Goal: Task Accomplishment & Management: Manage account settings

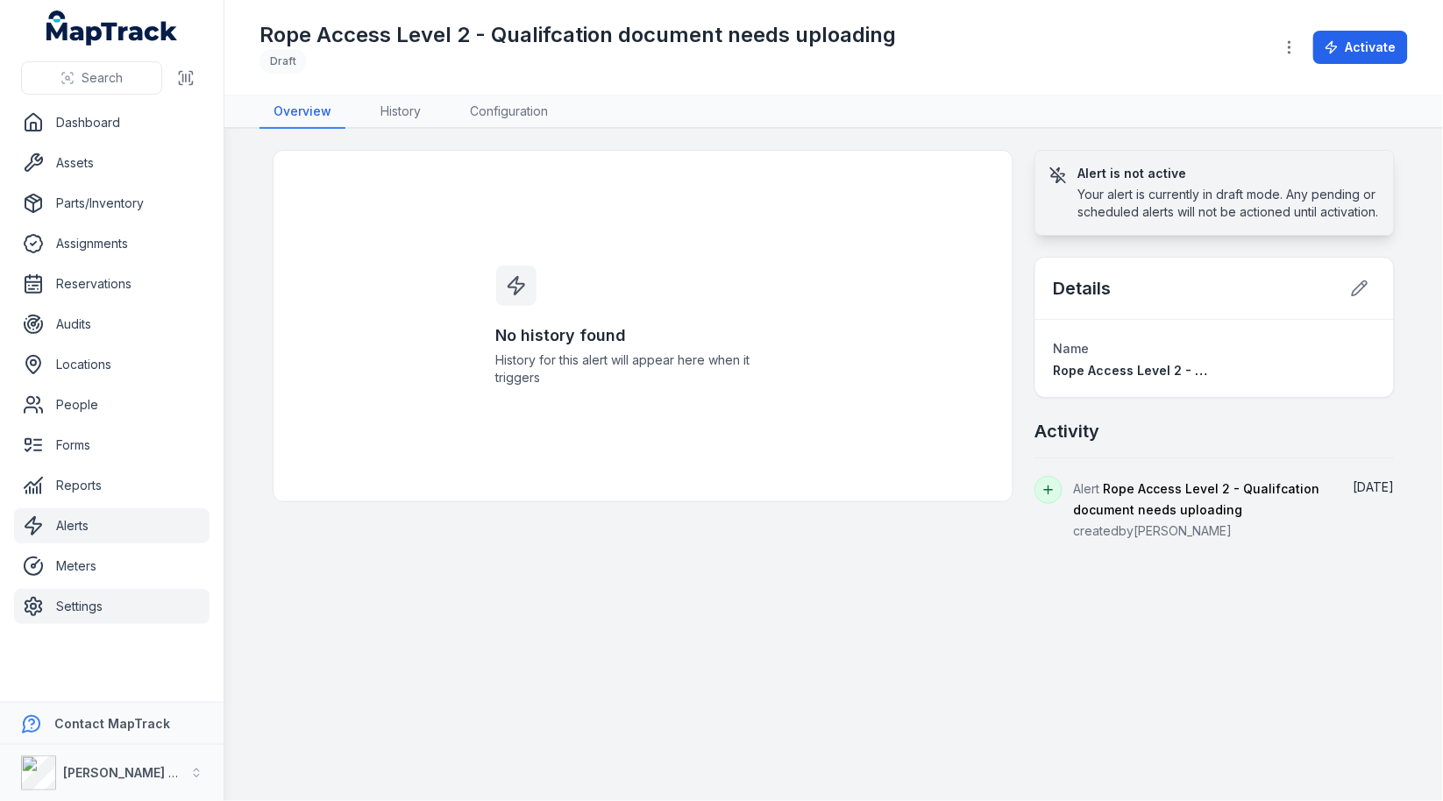
click at [66, 601] on link "Settings" at bounding box center [112, 606] width 196 height 35
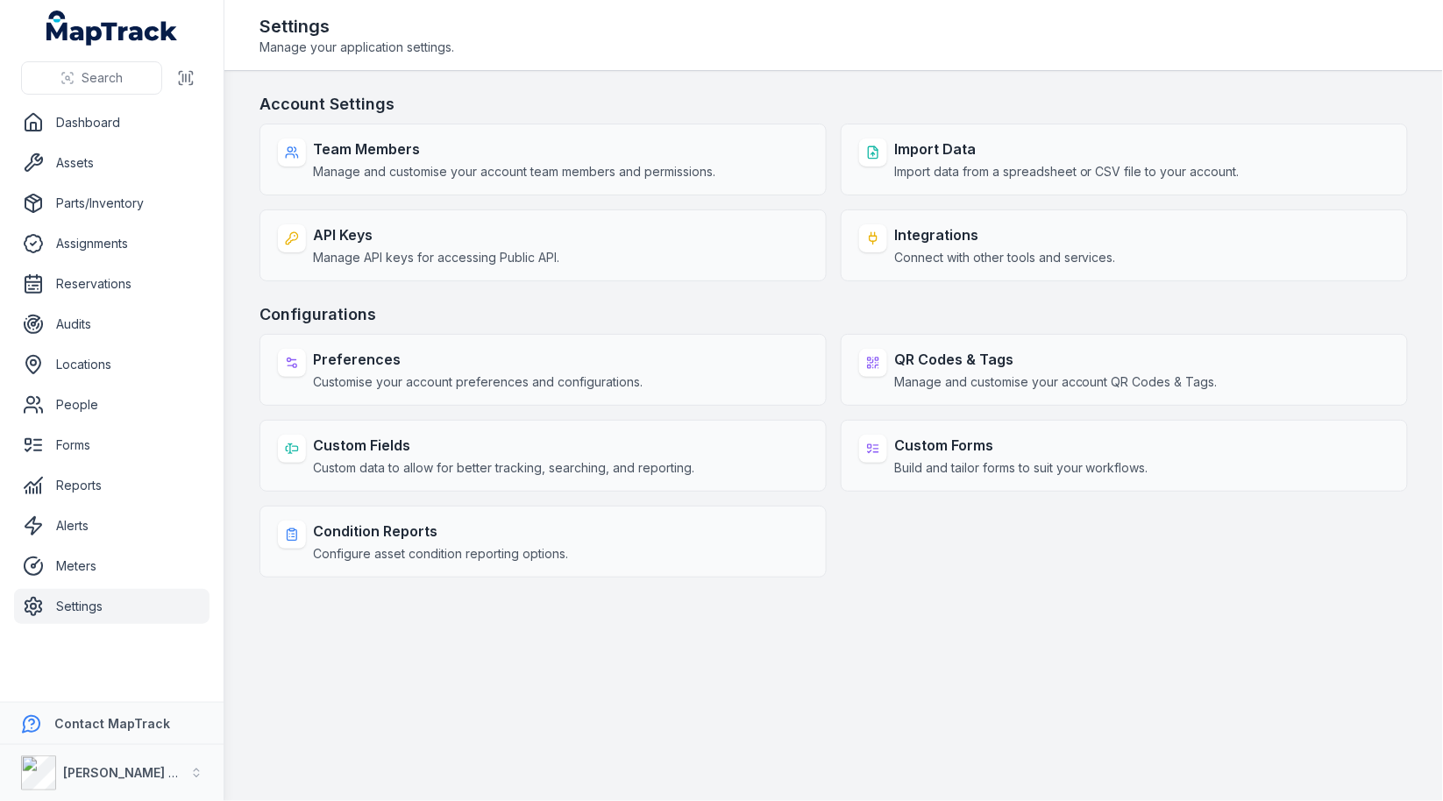
click at [577, 525] on div "Condition Reports Configure asset condition reporting options." at bounding box center [543, 542] width 567 height 72
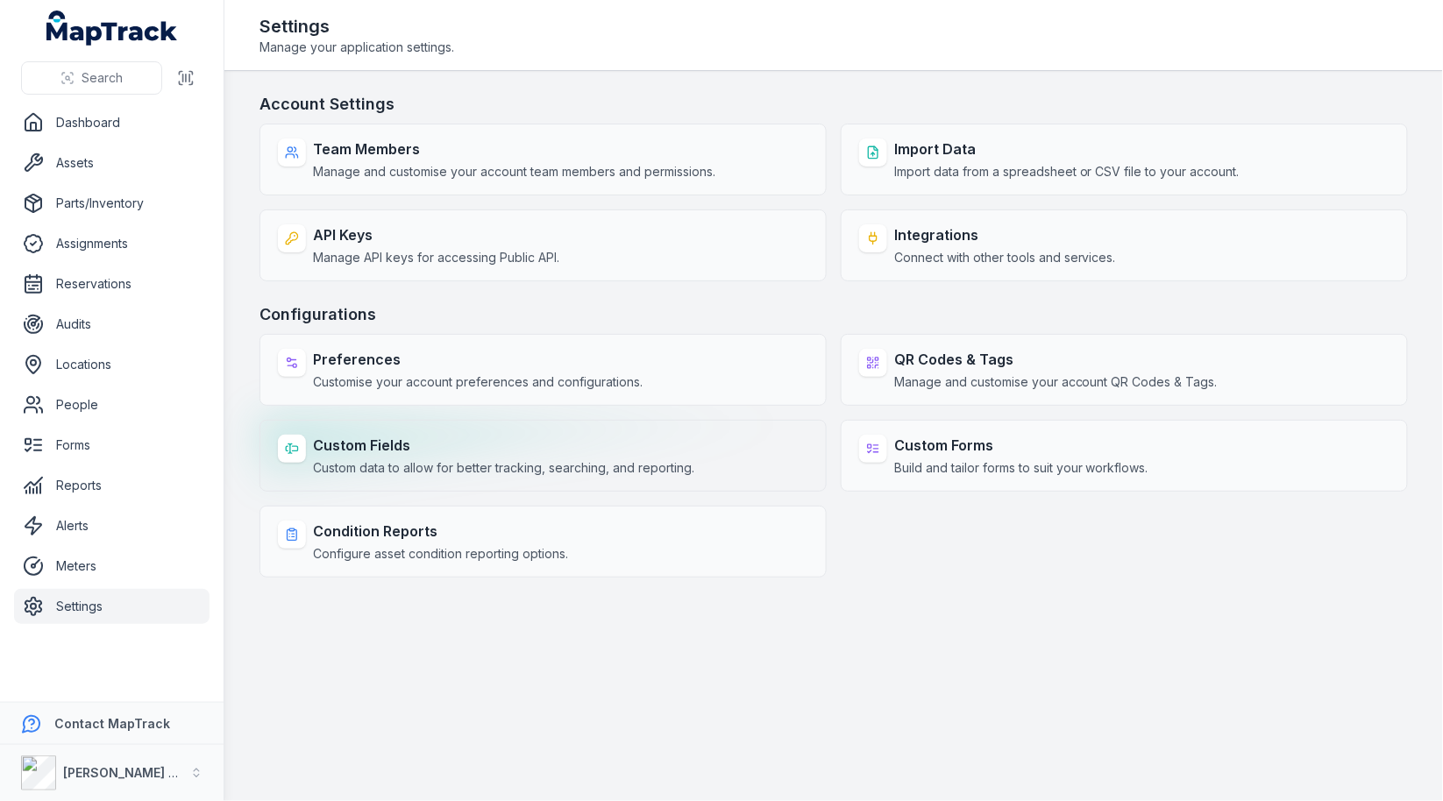
click at [419, 438] on strong "Custom Fields" at bounding box center [503, 445] width 381 height 21
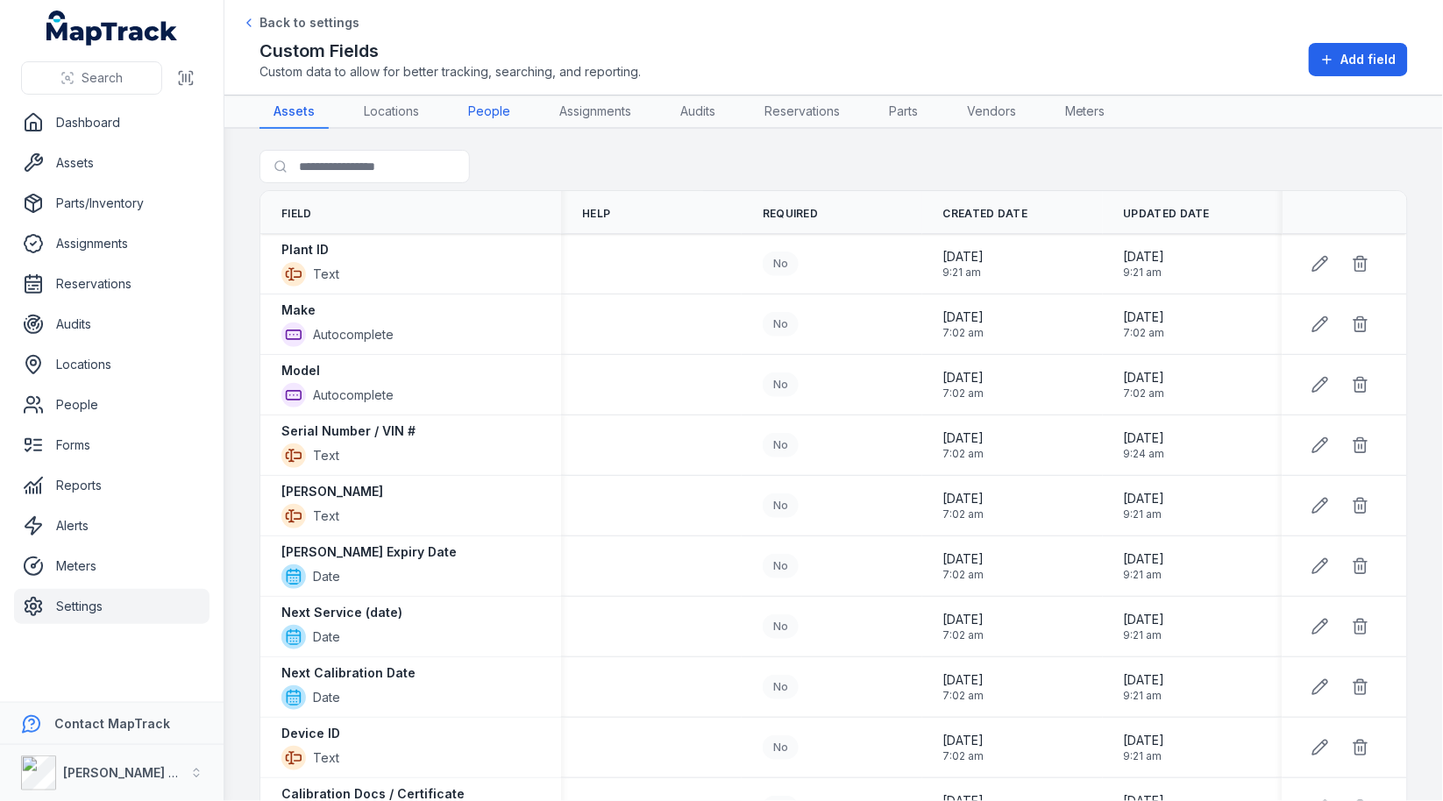
click at [493, 110] on link "People" at bounding box center [489, 112] width 70 height 33
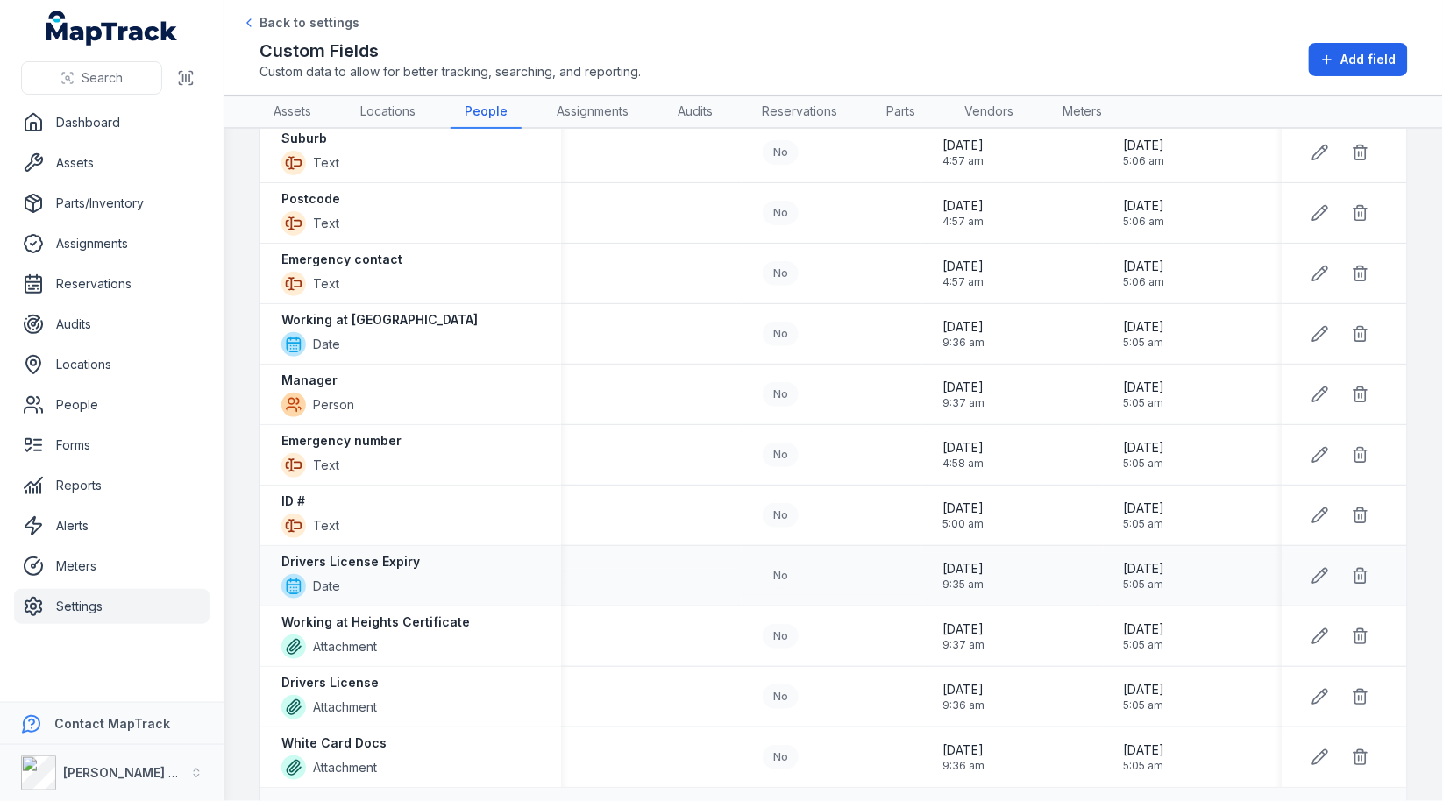
scroll to position [572, 0]
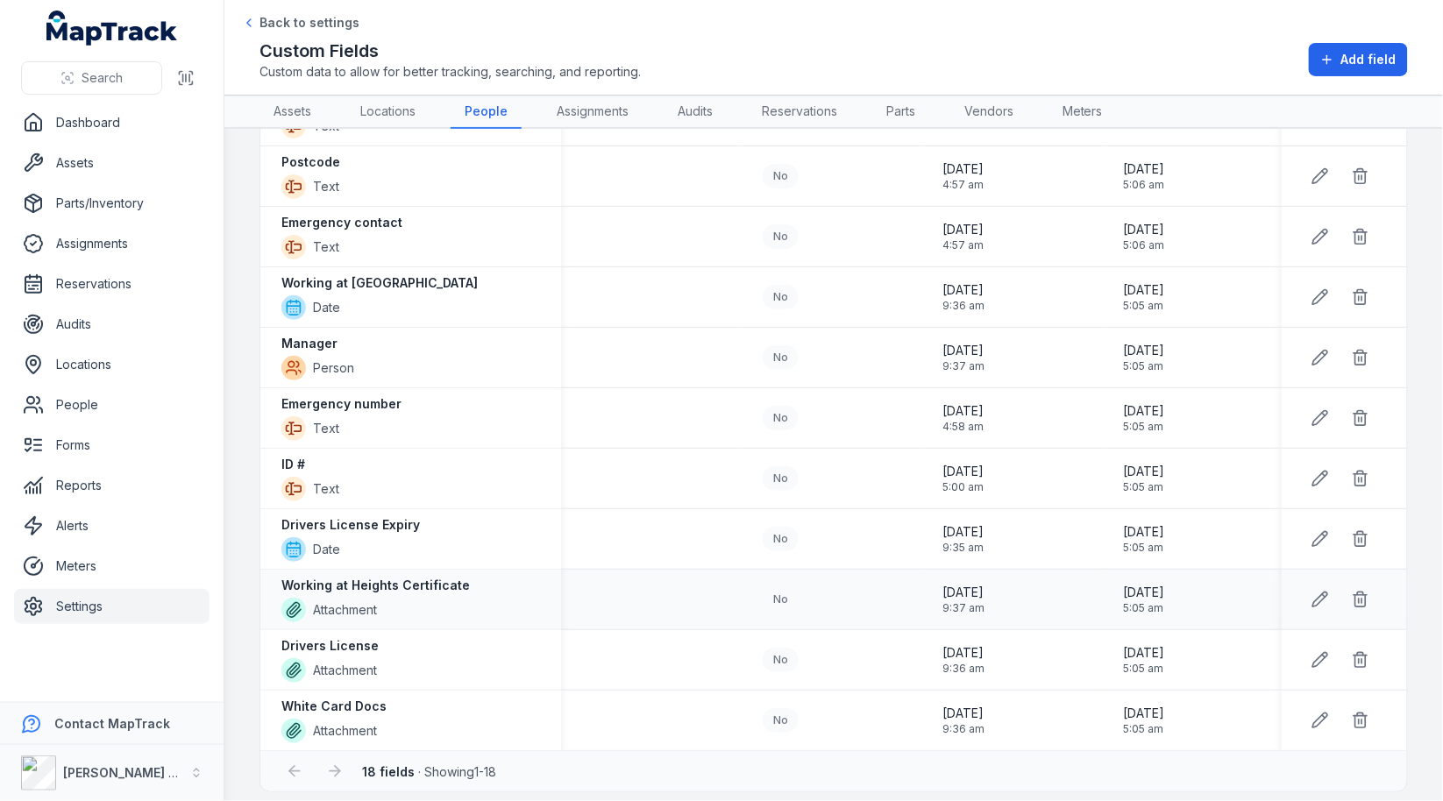
click at [437, 577] on strong "Working at Heights Certificate" at bounding box center [375, 586] width 188 height 18
click at [416, 642] on div "Drivers License Attachment" at bounding box center [410, 660] width 259 height 46
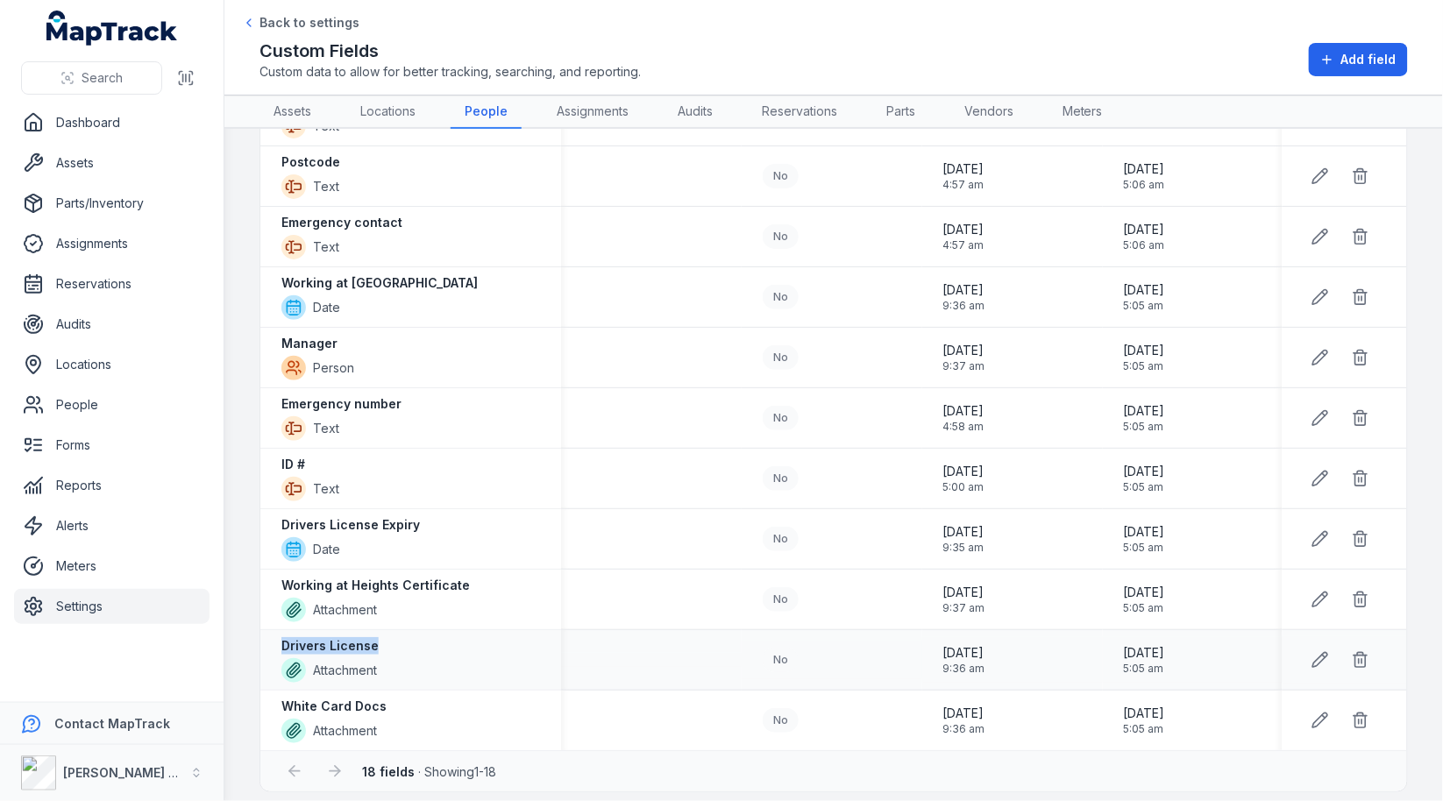
click at [416, 642] on div "Drivers License Attachment" at bounding box center [410, 660] width 259 height 46
click at [931, 630] on td "[DATE] 9:36 am" at bounding box center [1012, 660] width 181 height 60
click at [1324, 657] on icon at bounding box center [1321, 660] width 18 height 18
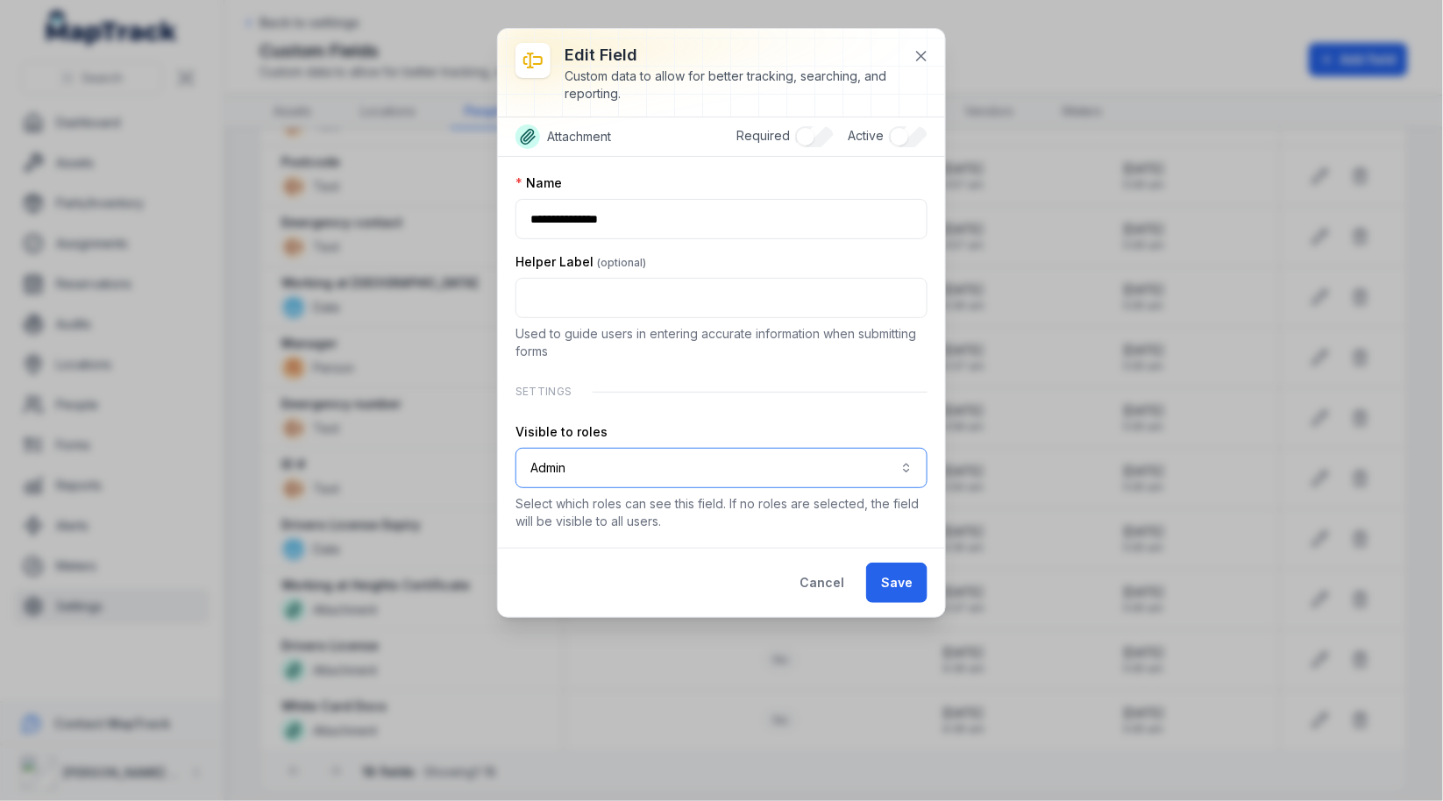
click at [619, 468] on button "Admin *****" at bounding box center [722, 468] width 412 height 40
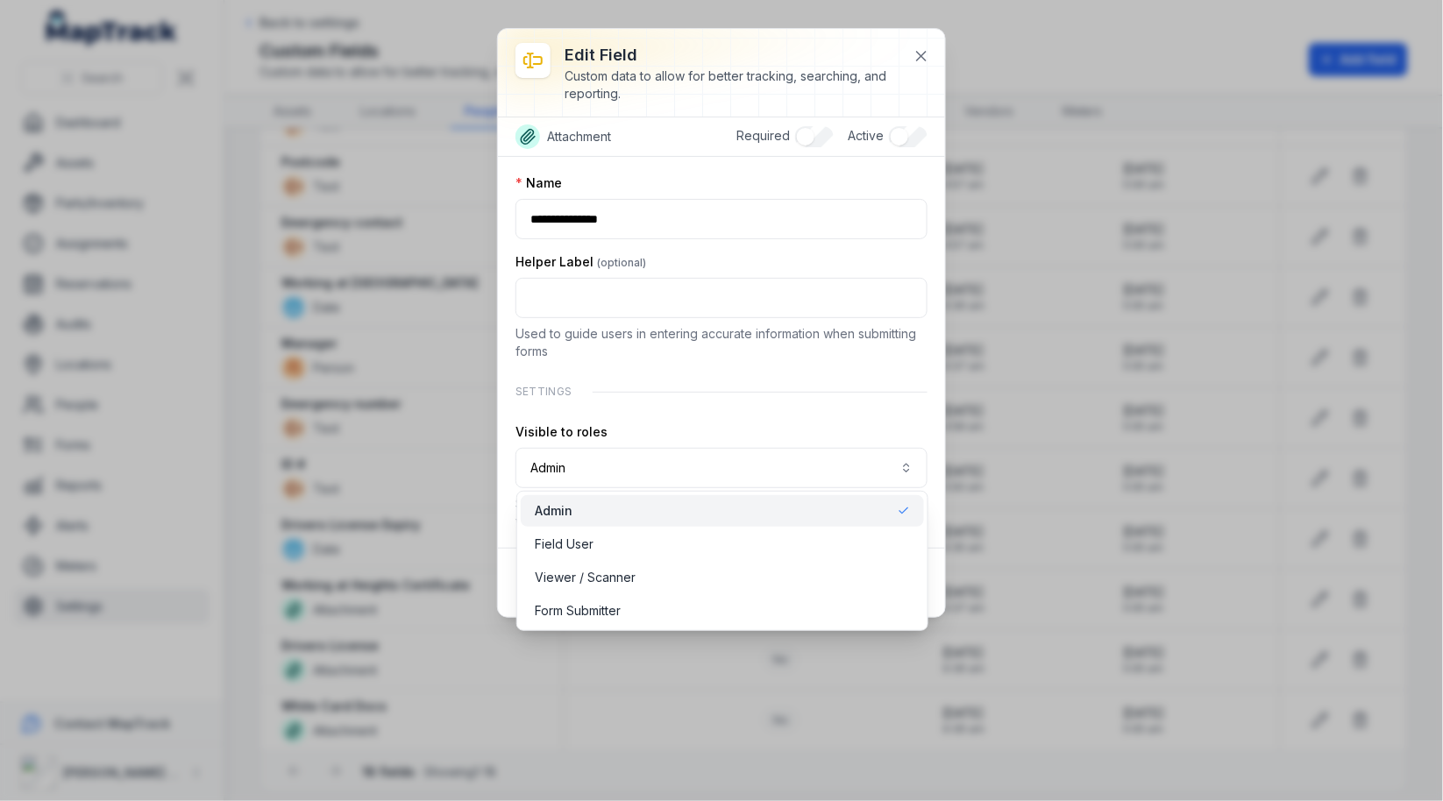
click at [708, 404] on div "**********" at bounding box center [722, 352] width 412 height 356
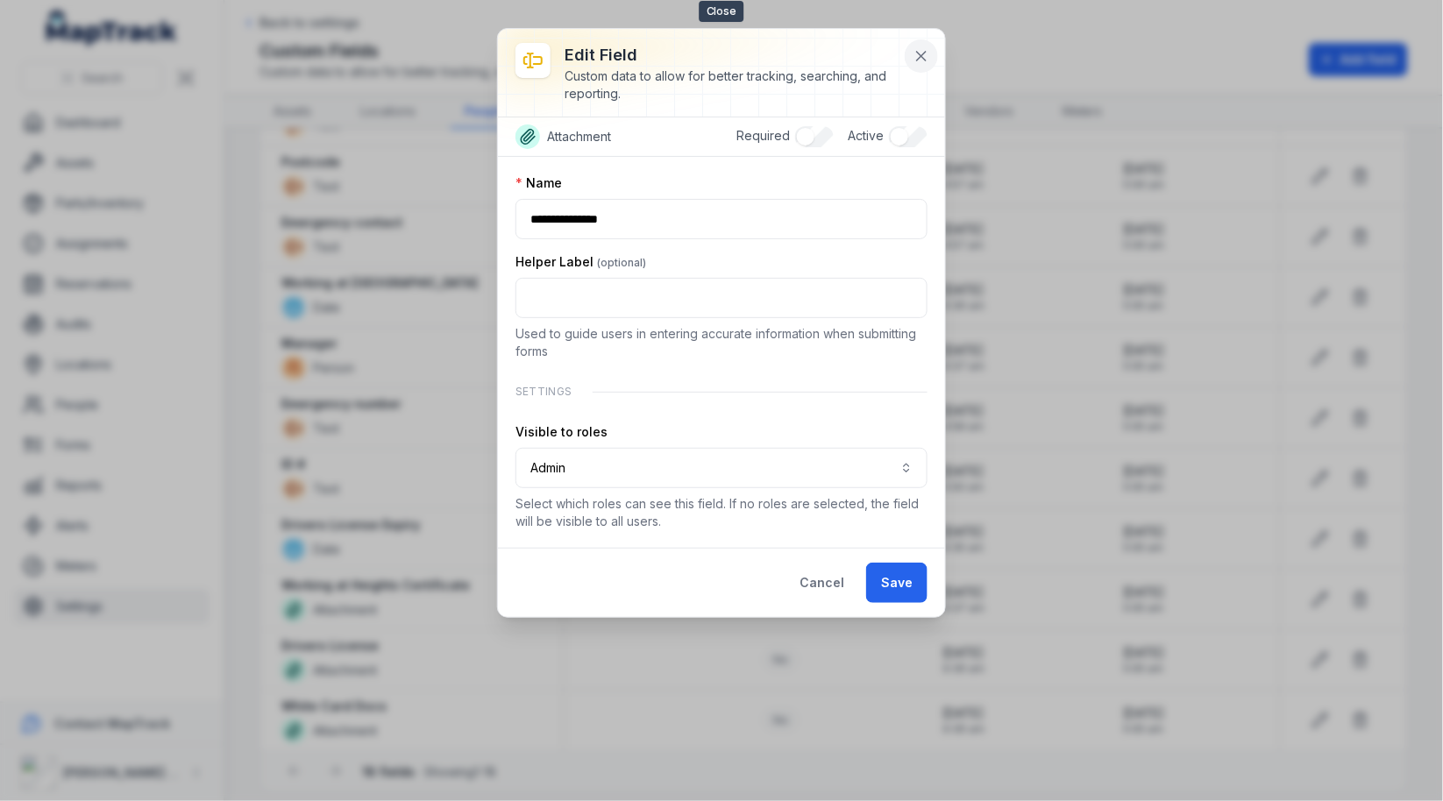
click at [921, 52] on icon at bounding box center [922, 56] width 18 height 18
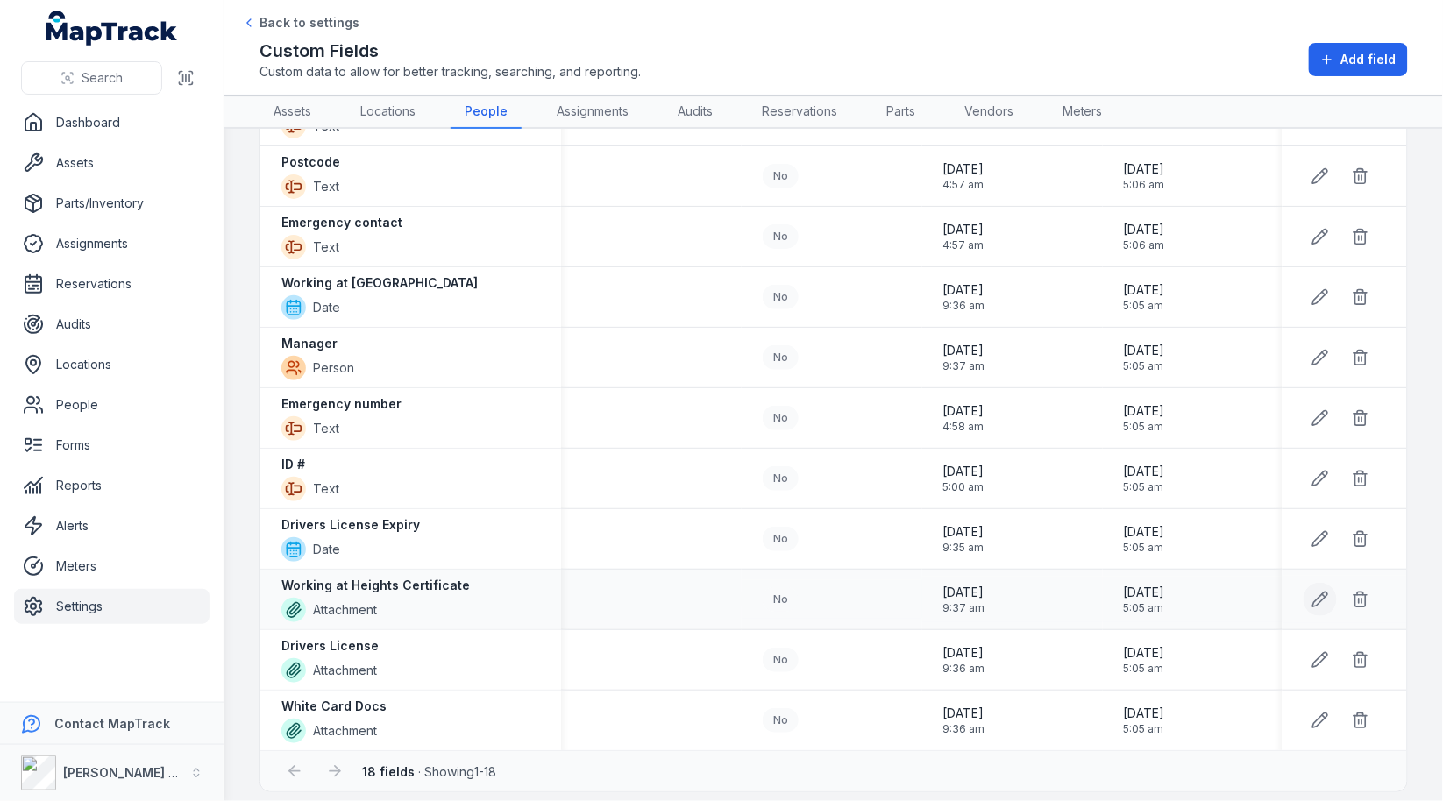
click at [1325, 601] on button at bounding box center [1320, 599] width 33 height 33
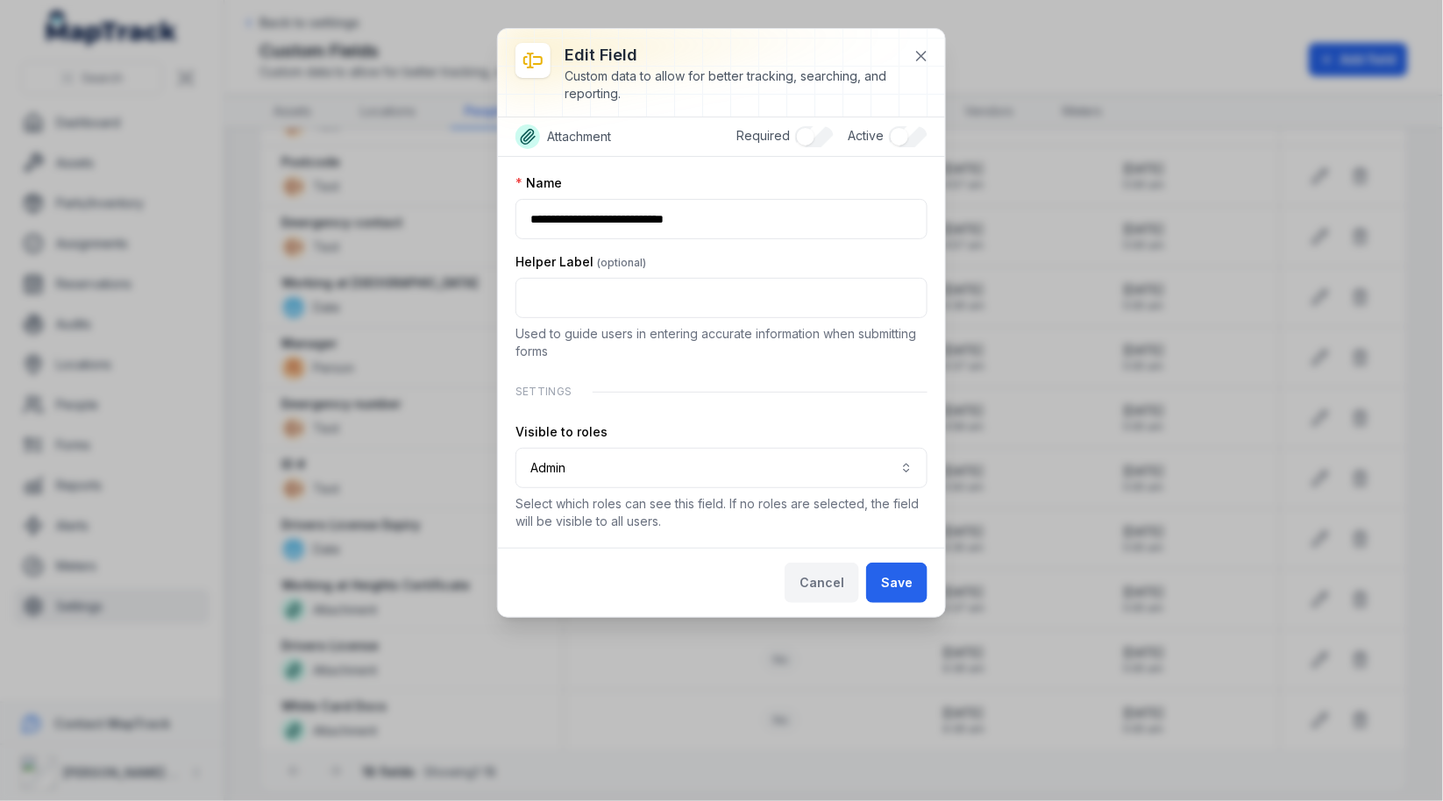
click at [836, 569] on button "Cancel" at bounding box center [822, 583] width 75 height 40
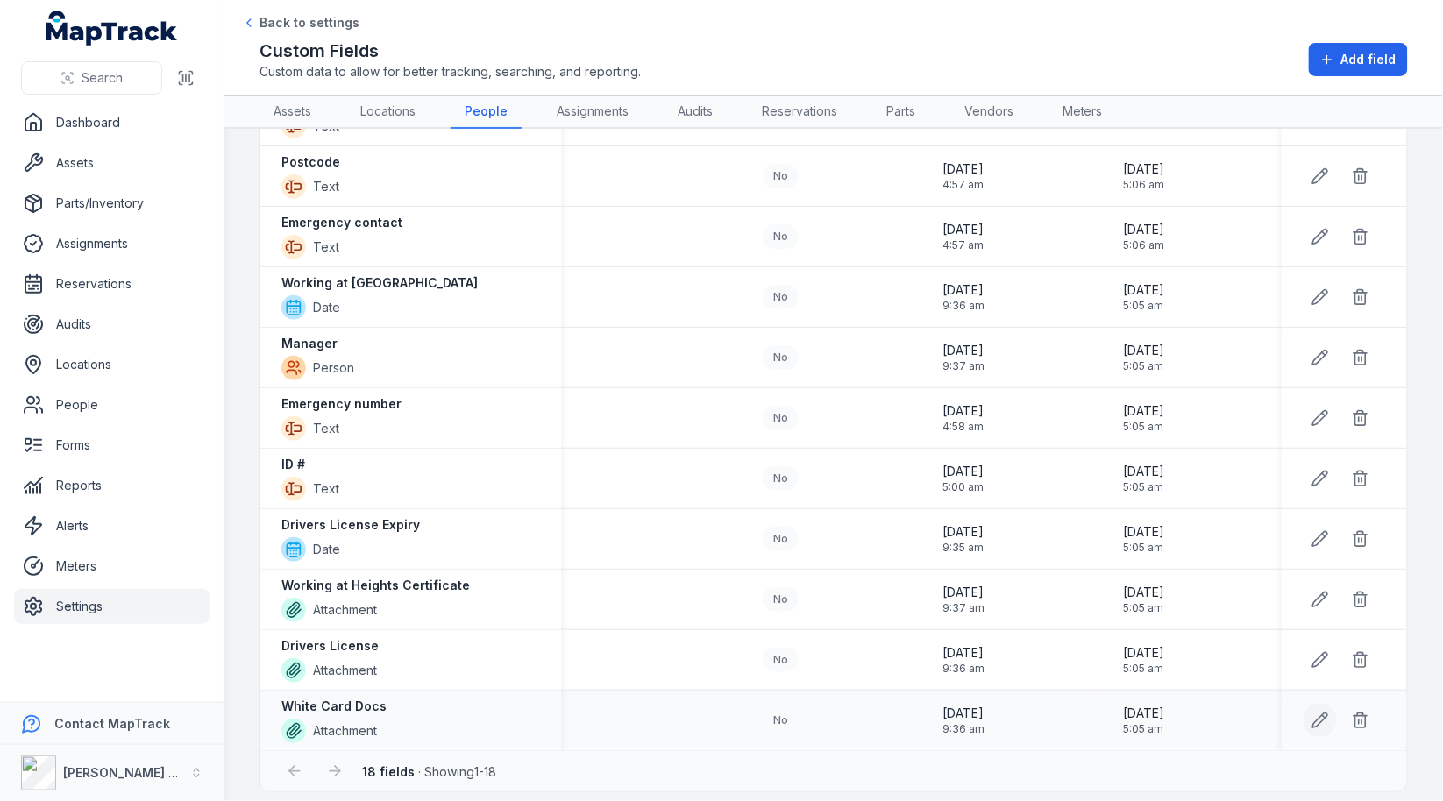
click at [1313, 712] on icon at bounding box center [1321, 721] width 18 height 18
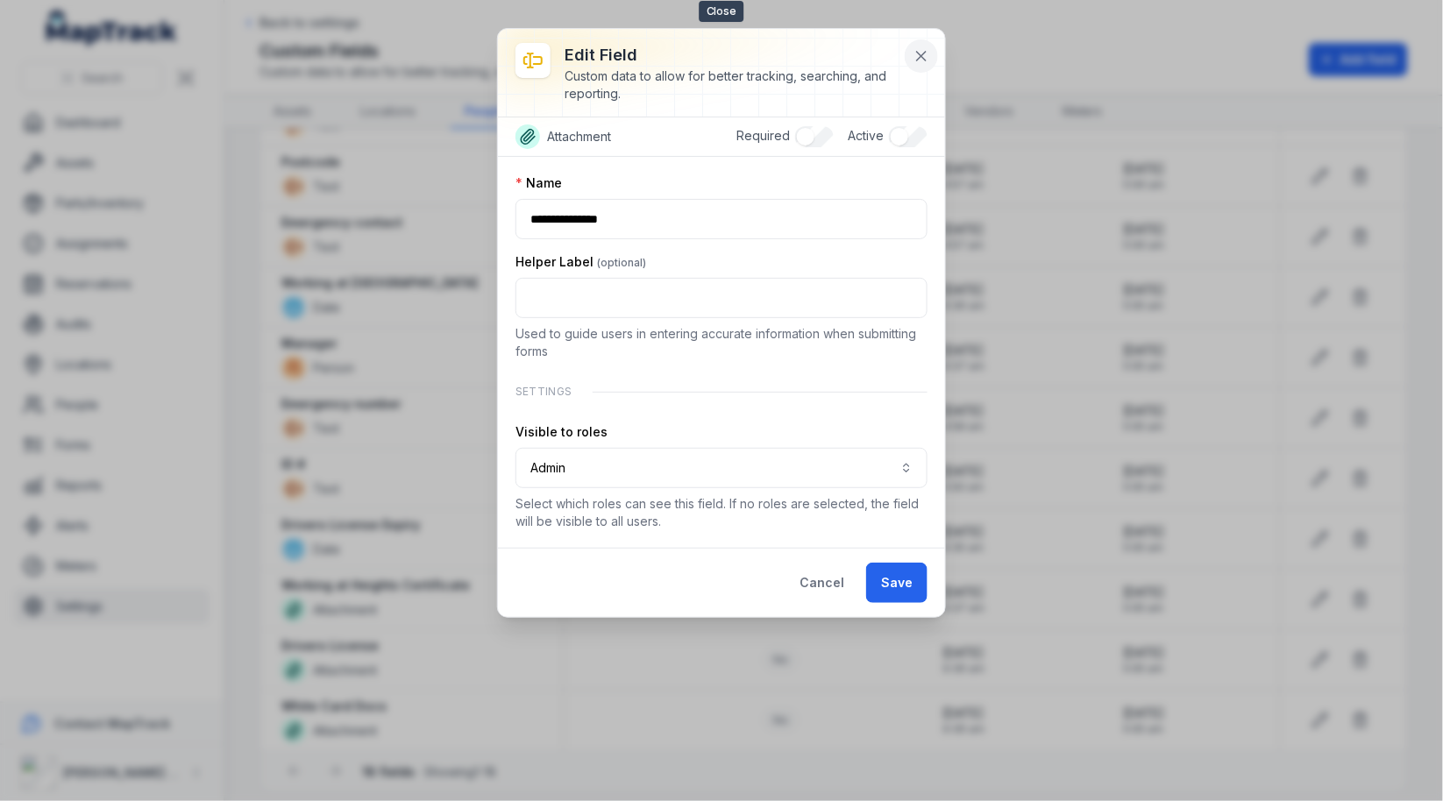
click at [934, 50] on button at bounding box center [921, 55] width 33 height 33
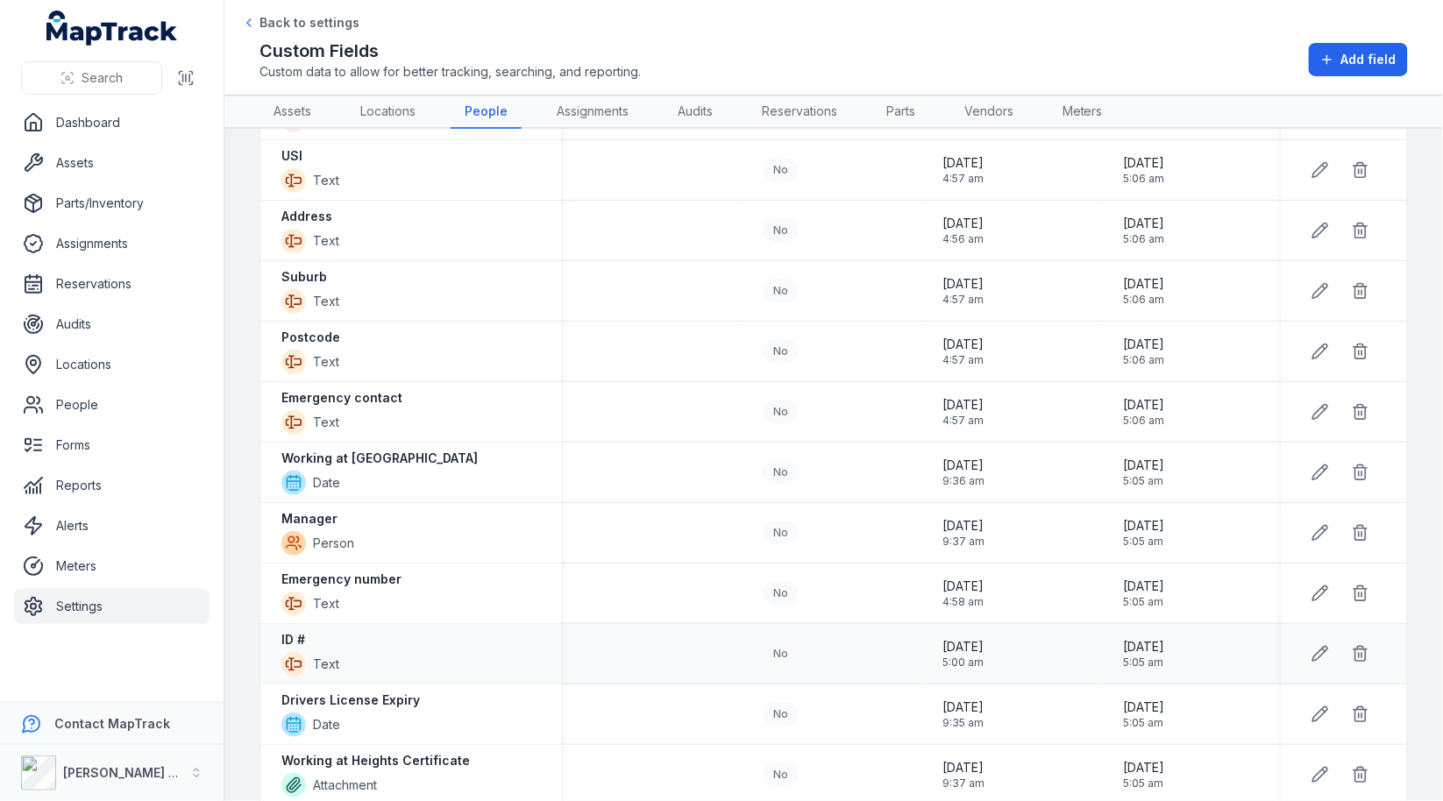
scroll to position [397, 0]
click at [1309, 402] on button at bounding box center [1320, 411] width 33 height 33
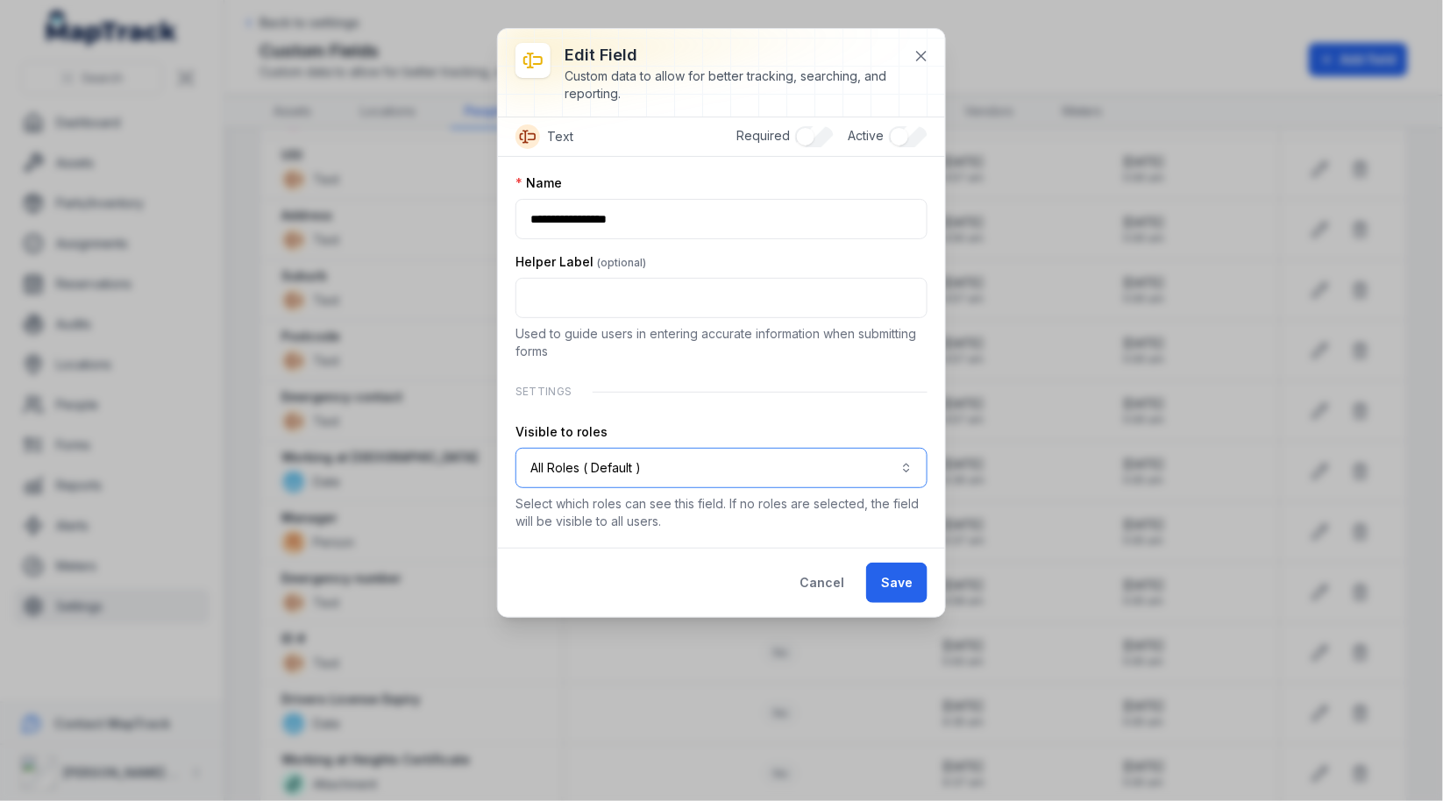
click at [688, 453] on button "All Roles ( Default )" at bounding box center [722, 468] width 412 height 40
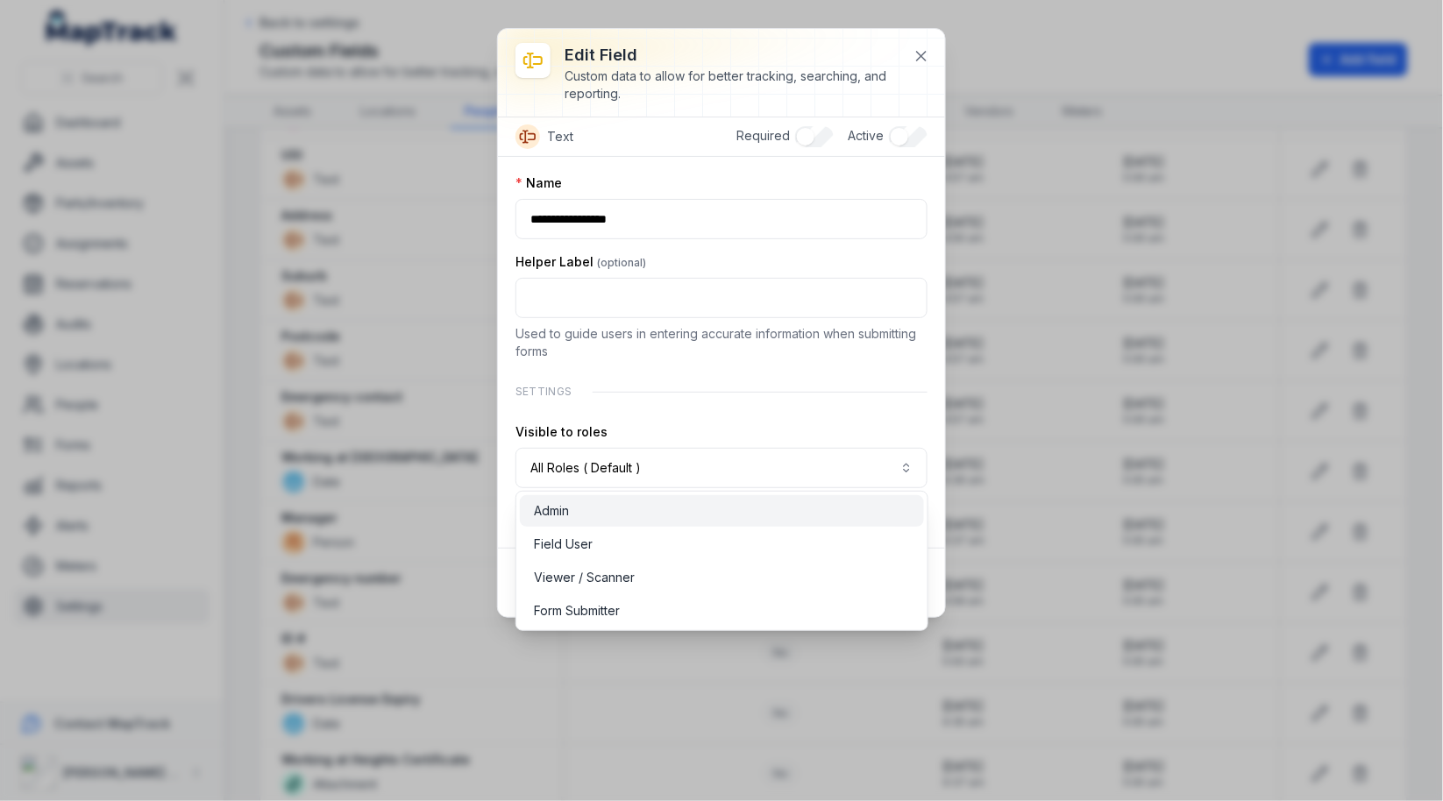
click at [661, 516] on div "Admin" at bounding box center [722, 511] width 376 height 18
click at [854, 392] on div "**********" at bounding box center [722, 352] width 412 height 356
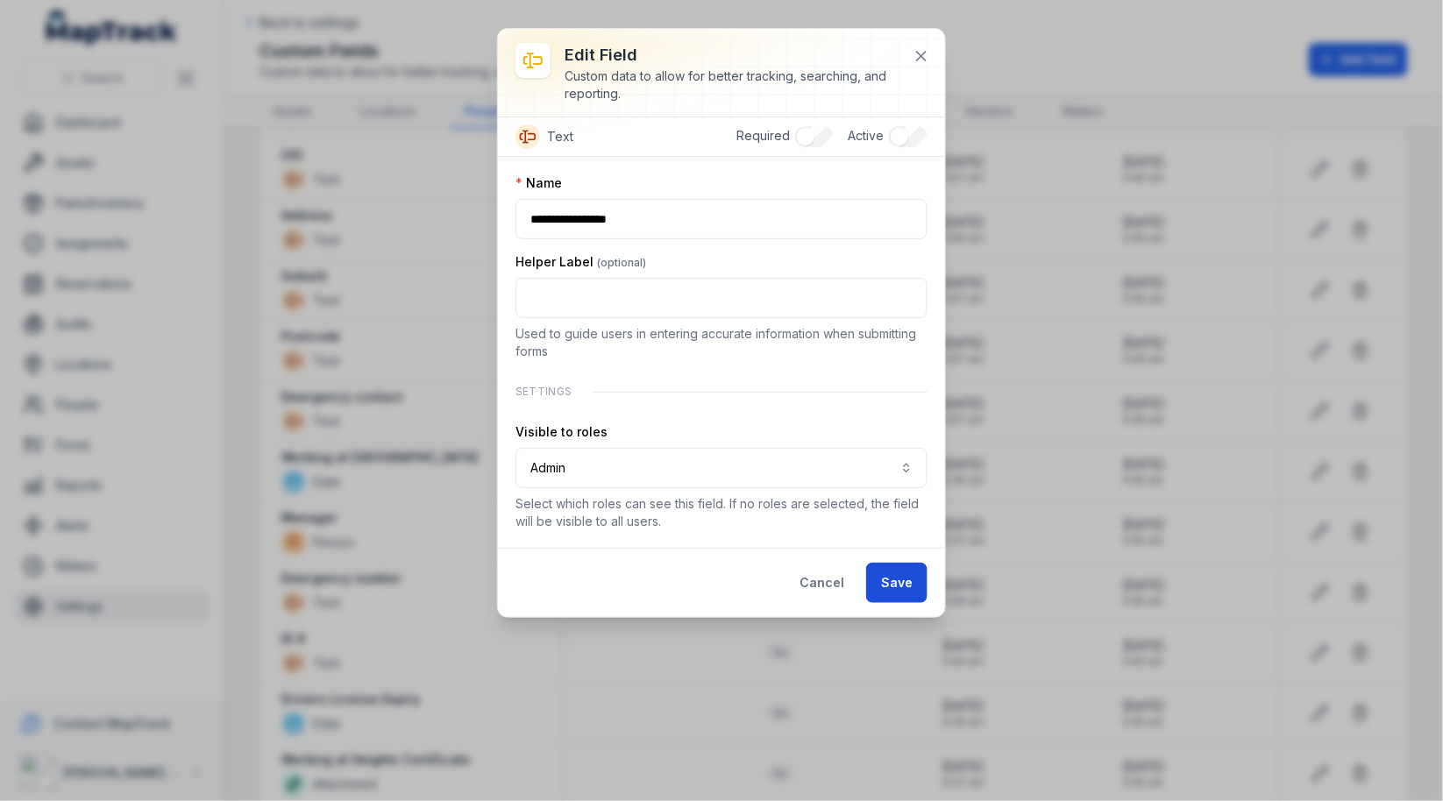
click at [883, 577] on button "Save" at bounding box center [896, 583] width 61 height 40
